Goal: Information Seeking & Learning: Learn about a topic

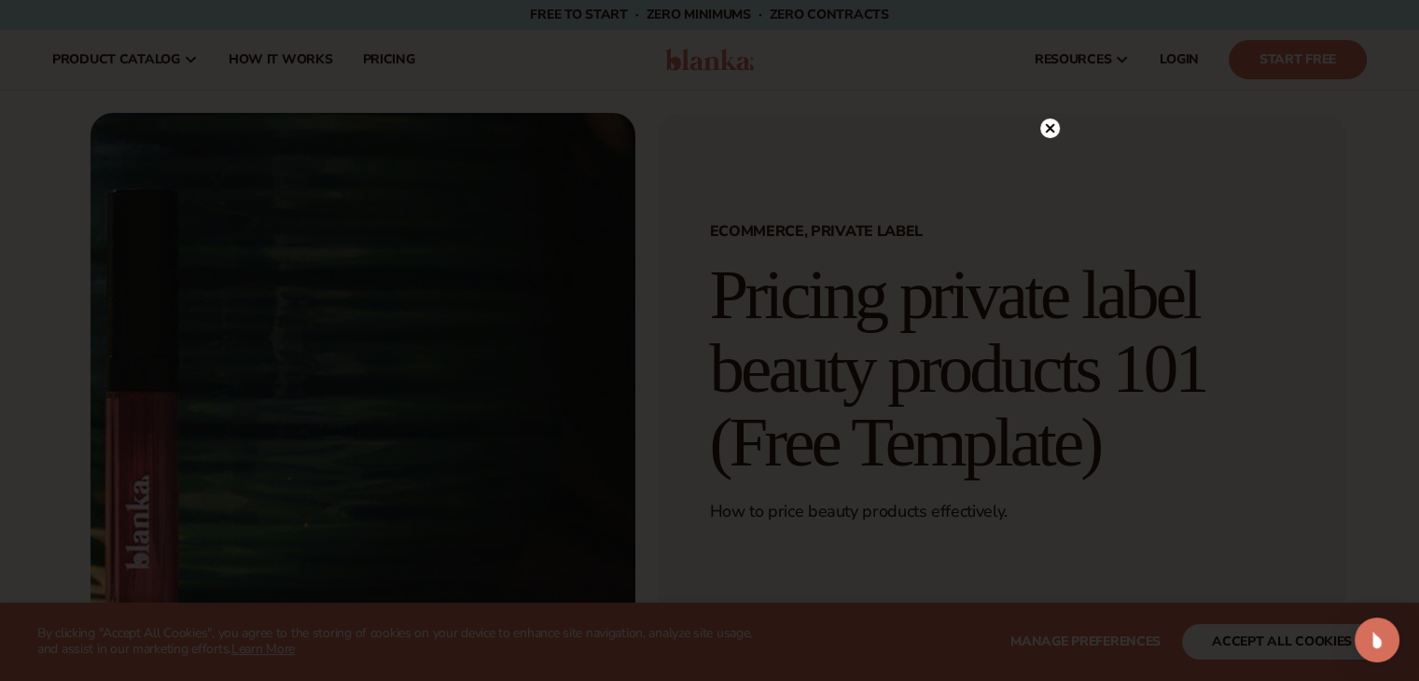
click at [1049, 125] on circle at bounding box center [1051, 129] width 20 height 20
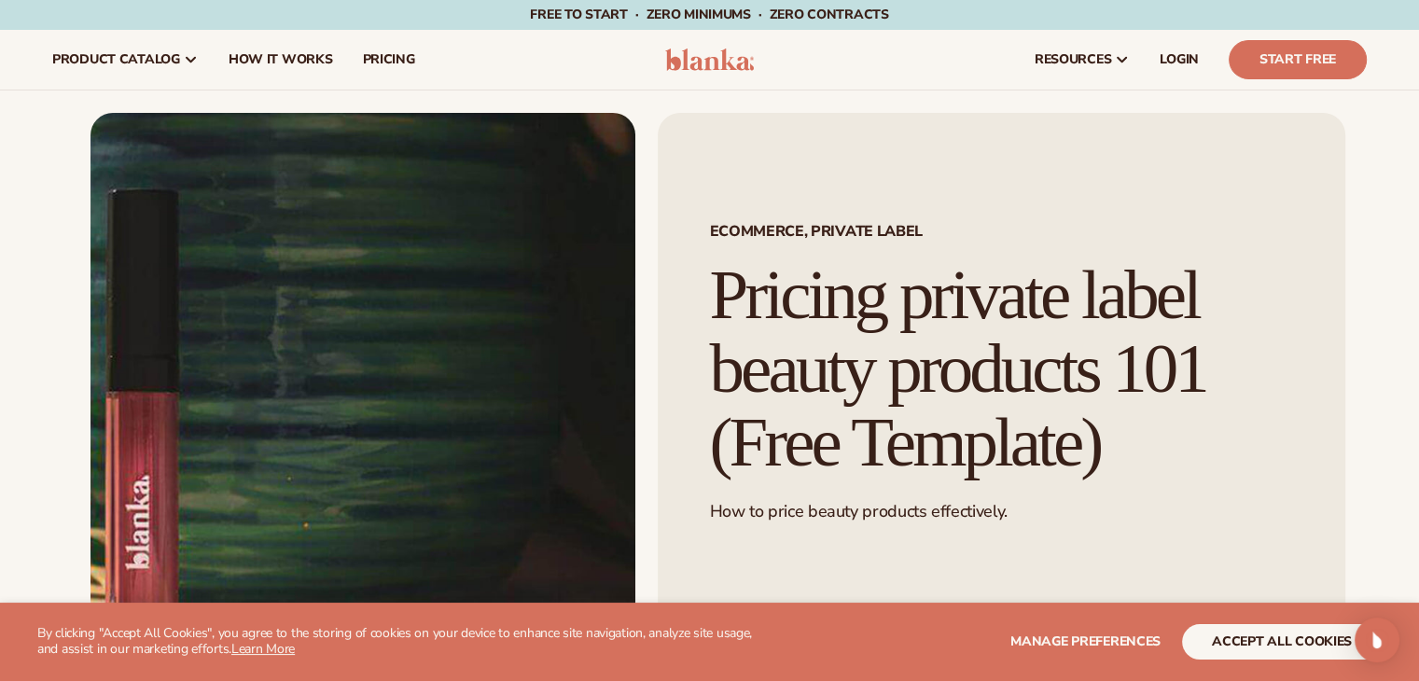
click at [827, 539] on div "Ecommerce, Private Label Pricing private label beauty products 101 (Free Templa…" at bounding box center [1002, 414] width 688 height 603
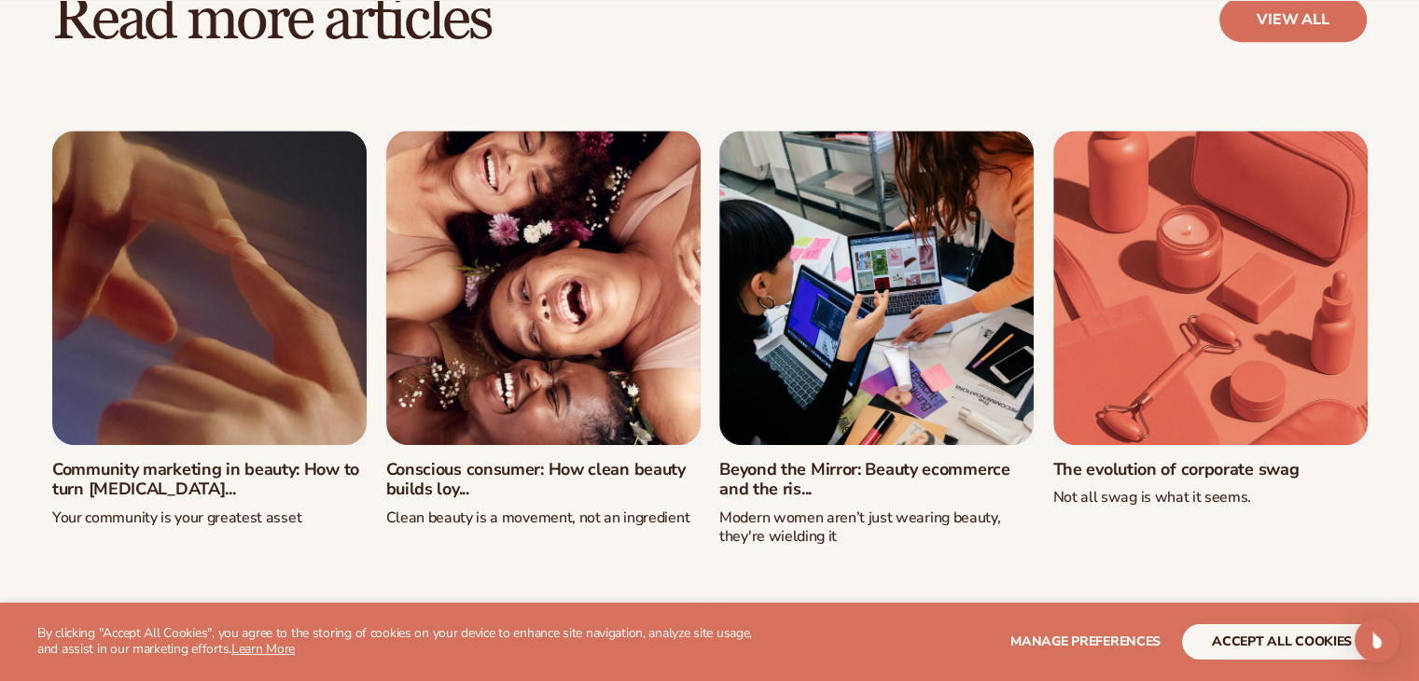
scroll to position [1754, 0]
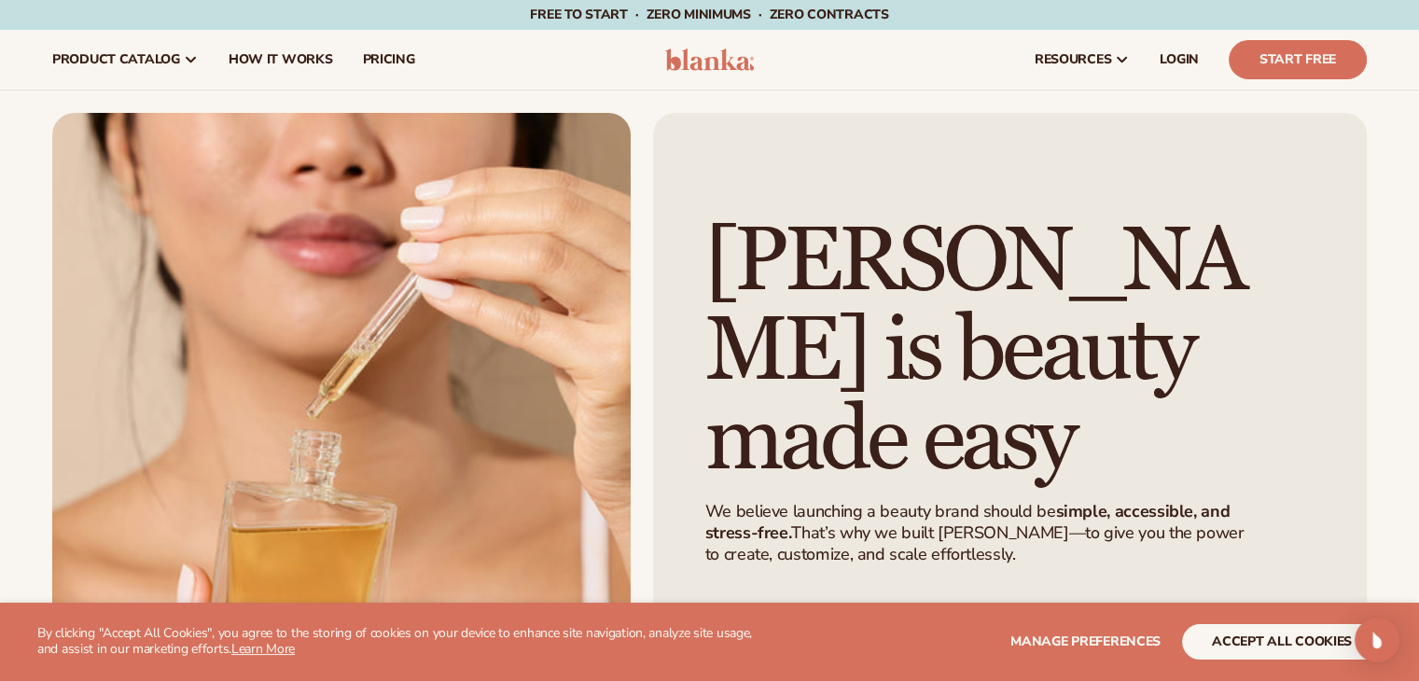
click at [879, 520] on p "We believe launching a beauty brand should be simple, accessible, and stress-fr…" at bounding box center [984, 533] width 556 height 65
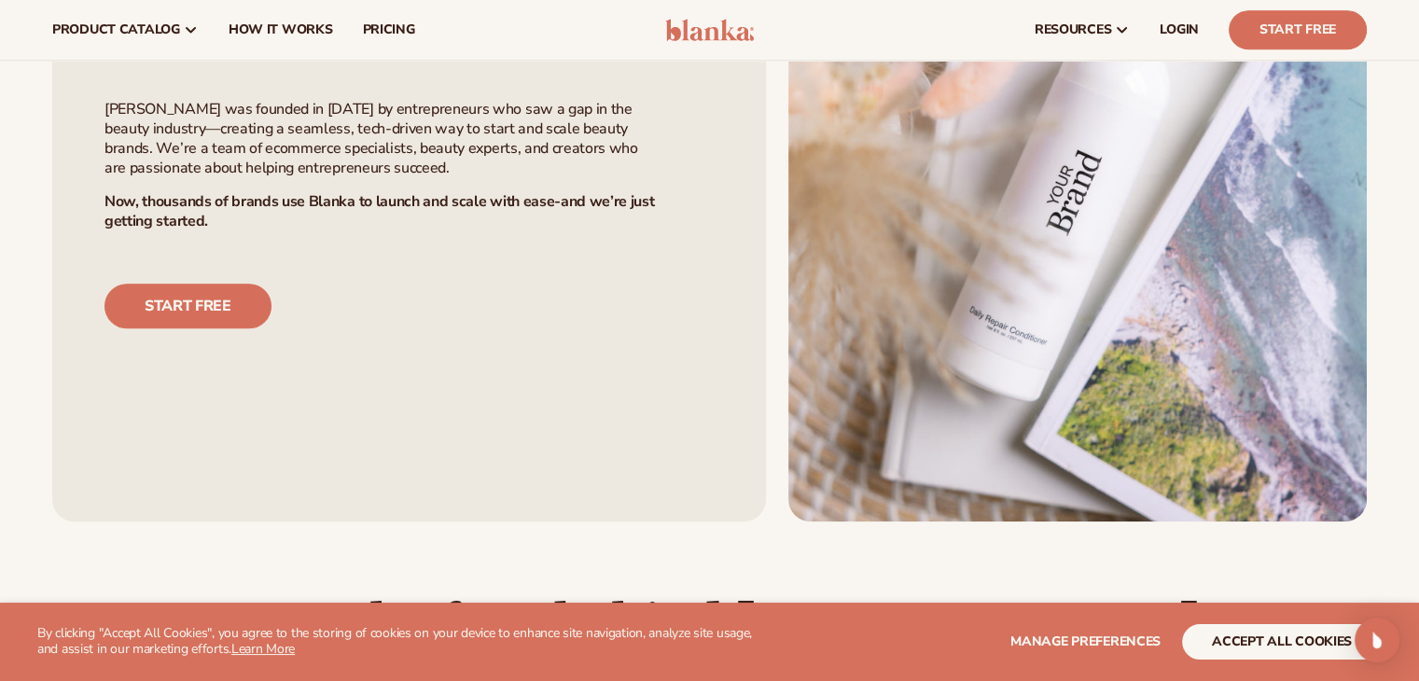
scroll to position [1232, 0]
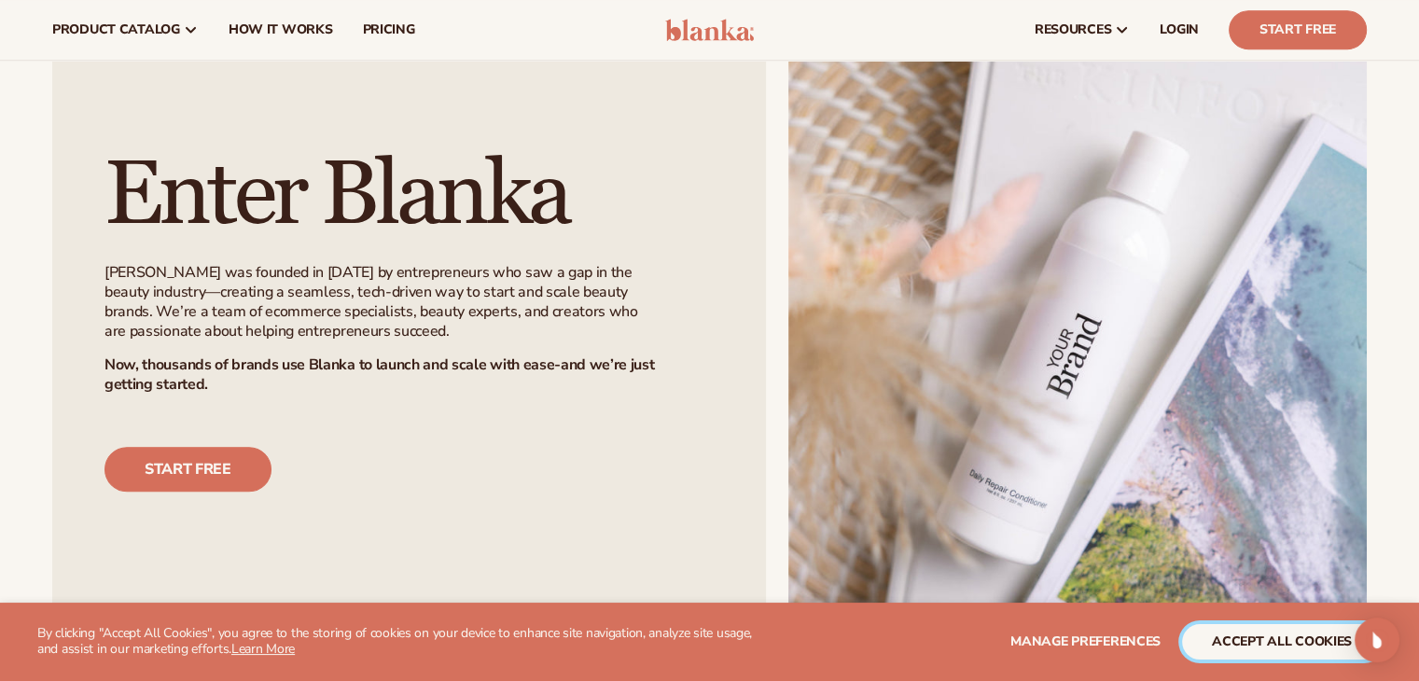
click at [1275, 632] on button "accept all cookies" at bounding box center [1282, 641] width 200 height 35
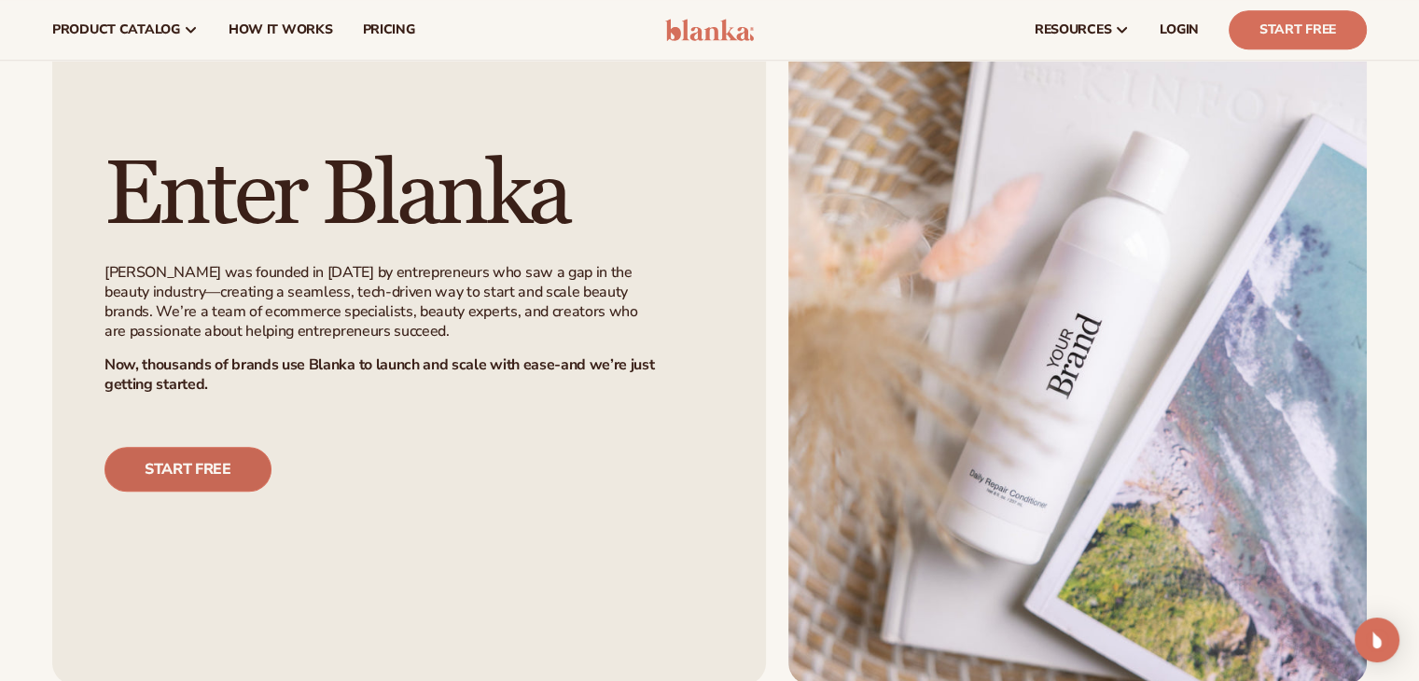
click at [229, 460] on link "Start free" at bounding box center [188, 469] width 167 height 45
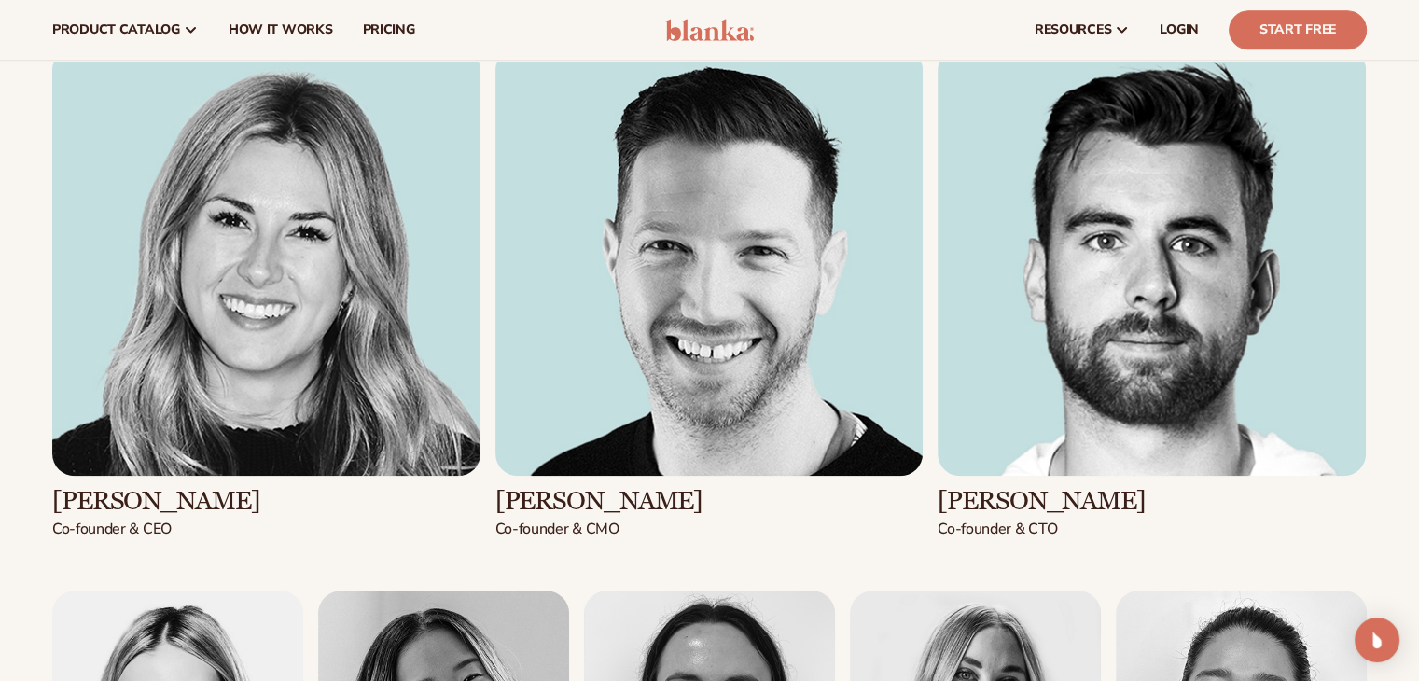
scroll to position [2016, 0]
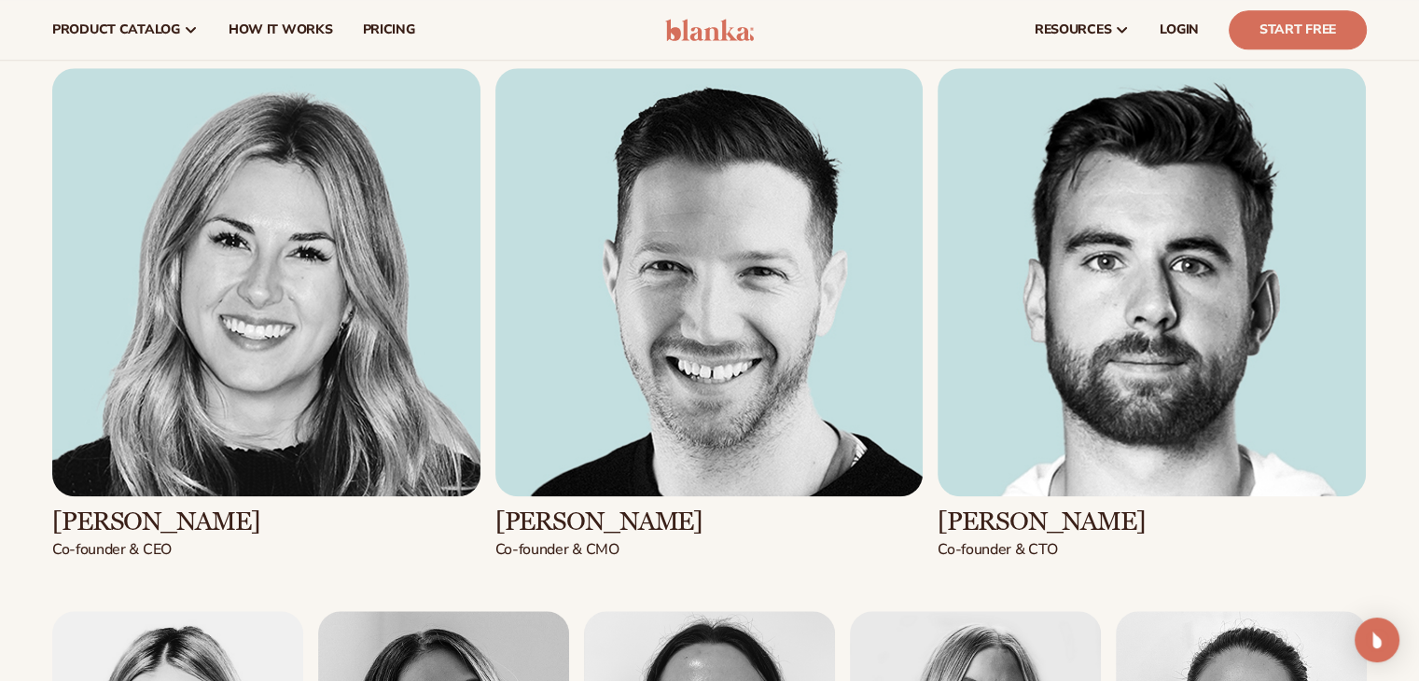
click at [205, 520] on h3 "Kaylee Lieffers" at bounding box center [266, 522] width 428 height 29
click at [181, 524] on h3 "Kaylee Lieffers" at bounding box center [266, 522] width 428 height 29
click at [179, 522] on h3 "Kaylee Lieffers" at bounding box center [266, 522] width 428 height 29
drag, startPoint x: 219, startPoint y: 516, endPoint x: 49, endPoint y: 530, distance: 171.4
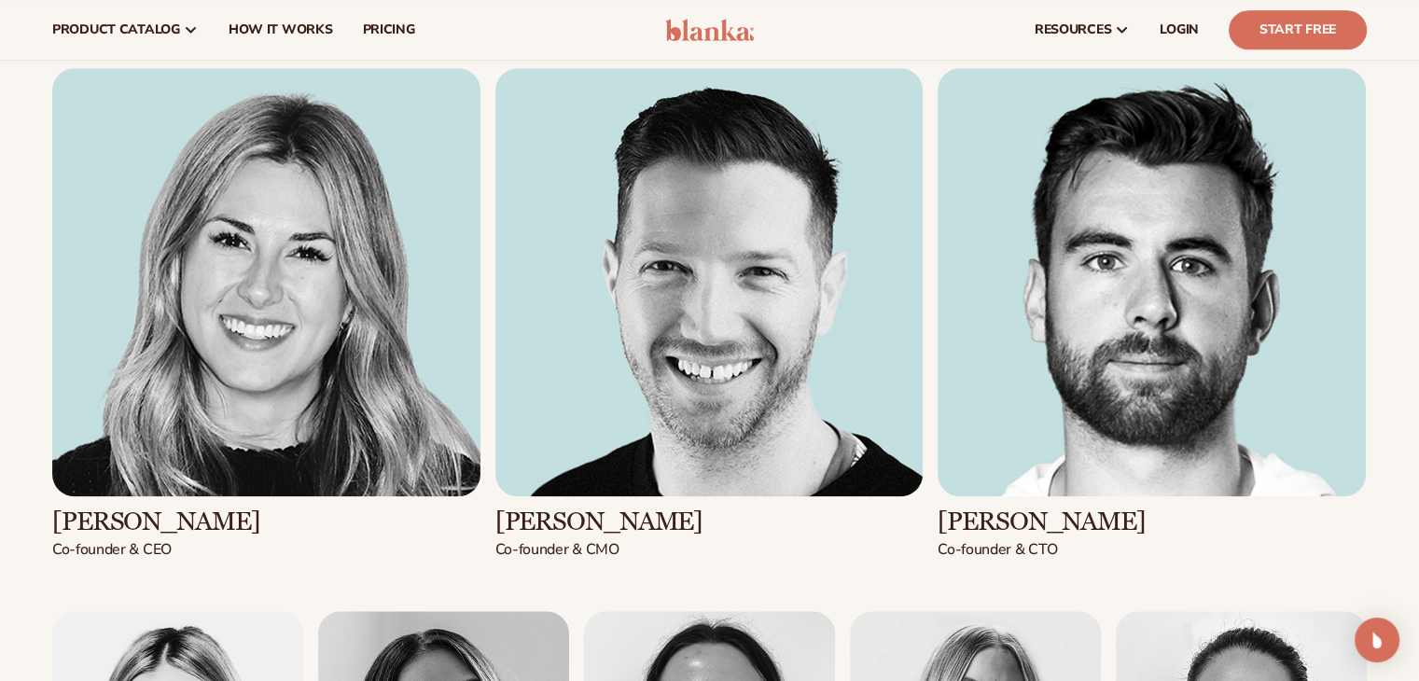
copy h3 "Kaylee Lieffers"
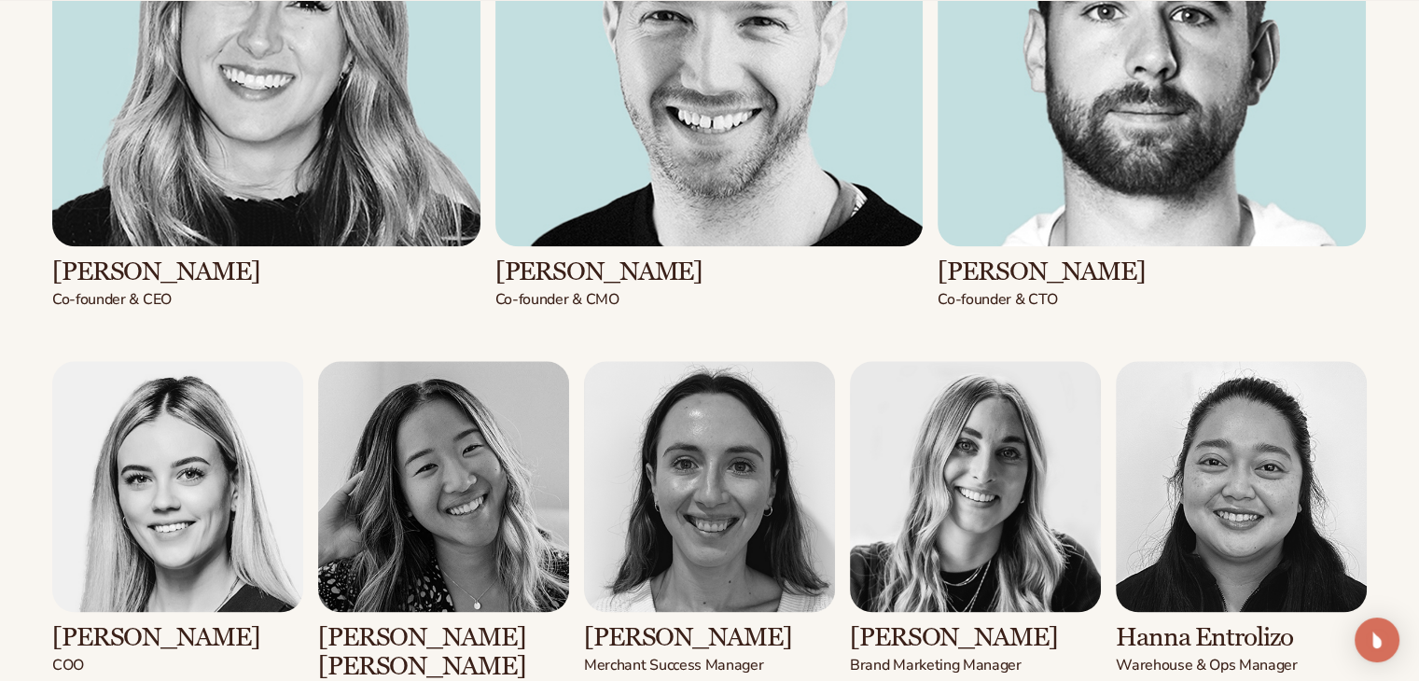
scroll to position [2389, 0]
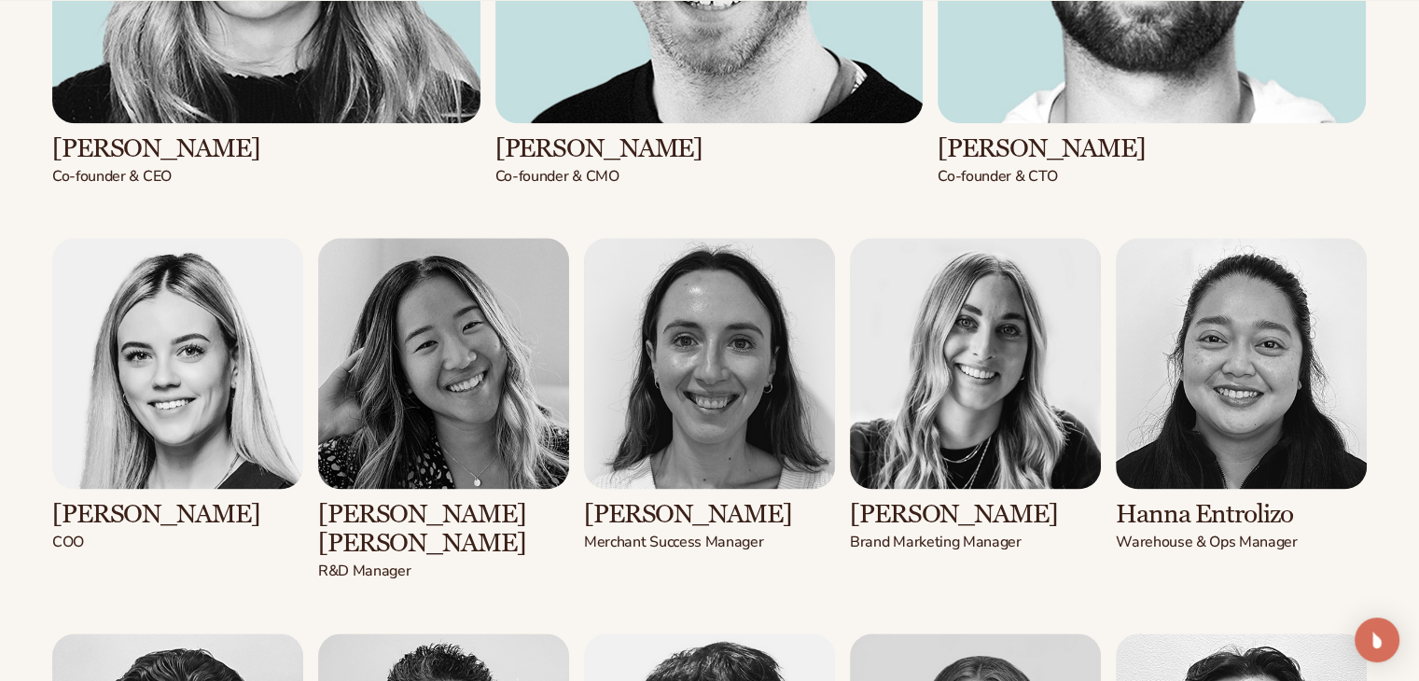
drag, startPoint x: 168, startPoint y: 506, endPoint x: 45, endPoint y: 502, distance: 123.2
copy h3 "Karli Leitl"
